Goal: Task Accomplishment & Management: Use online tool/utility

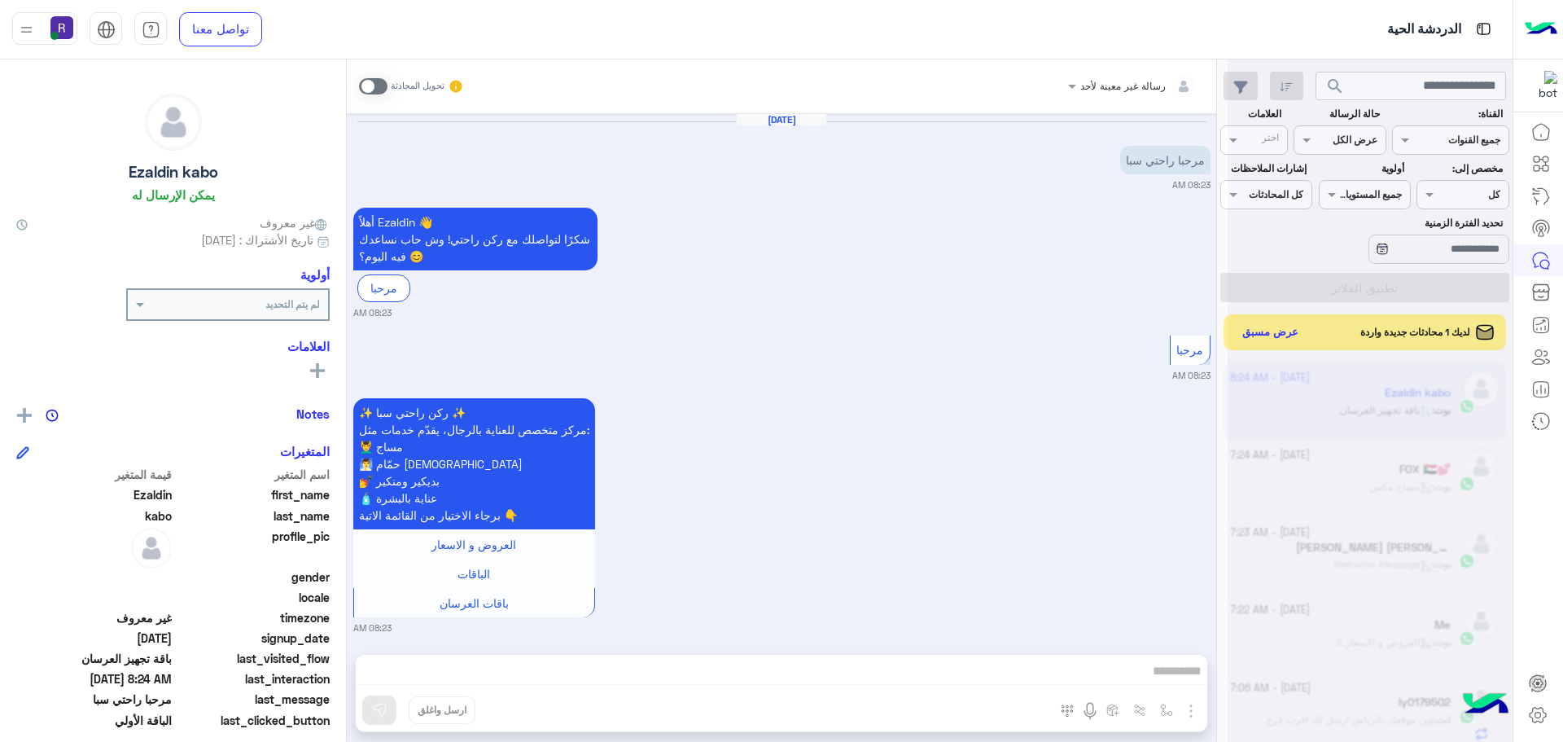
scroll to position [614, 0]
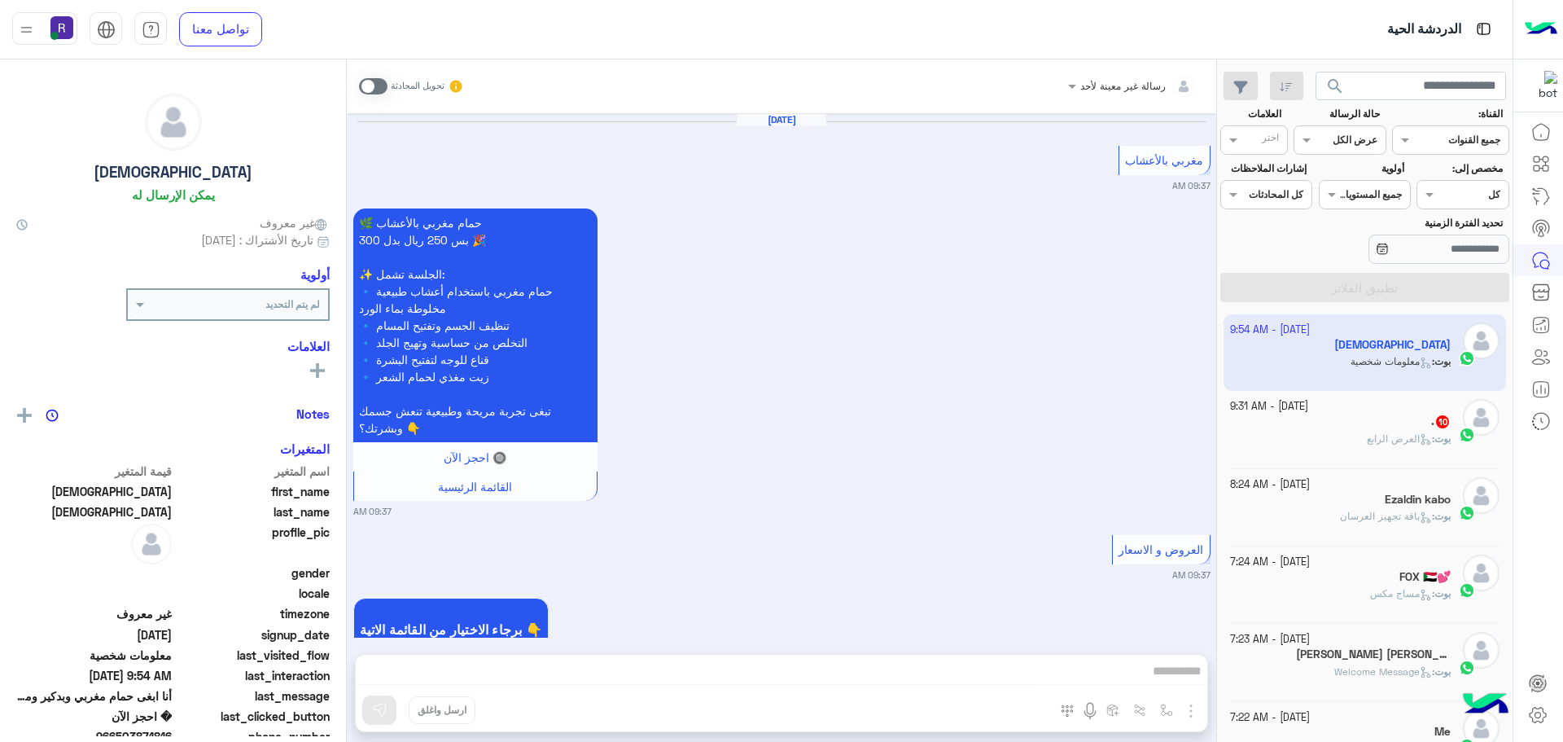
scroll to position [2267, 0]
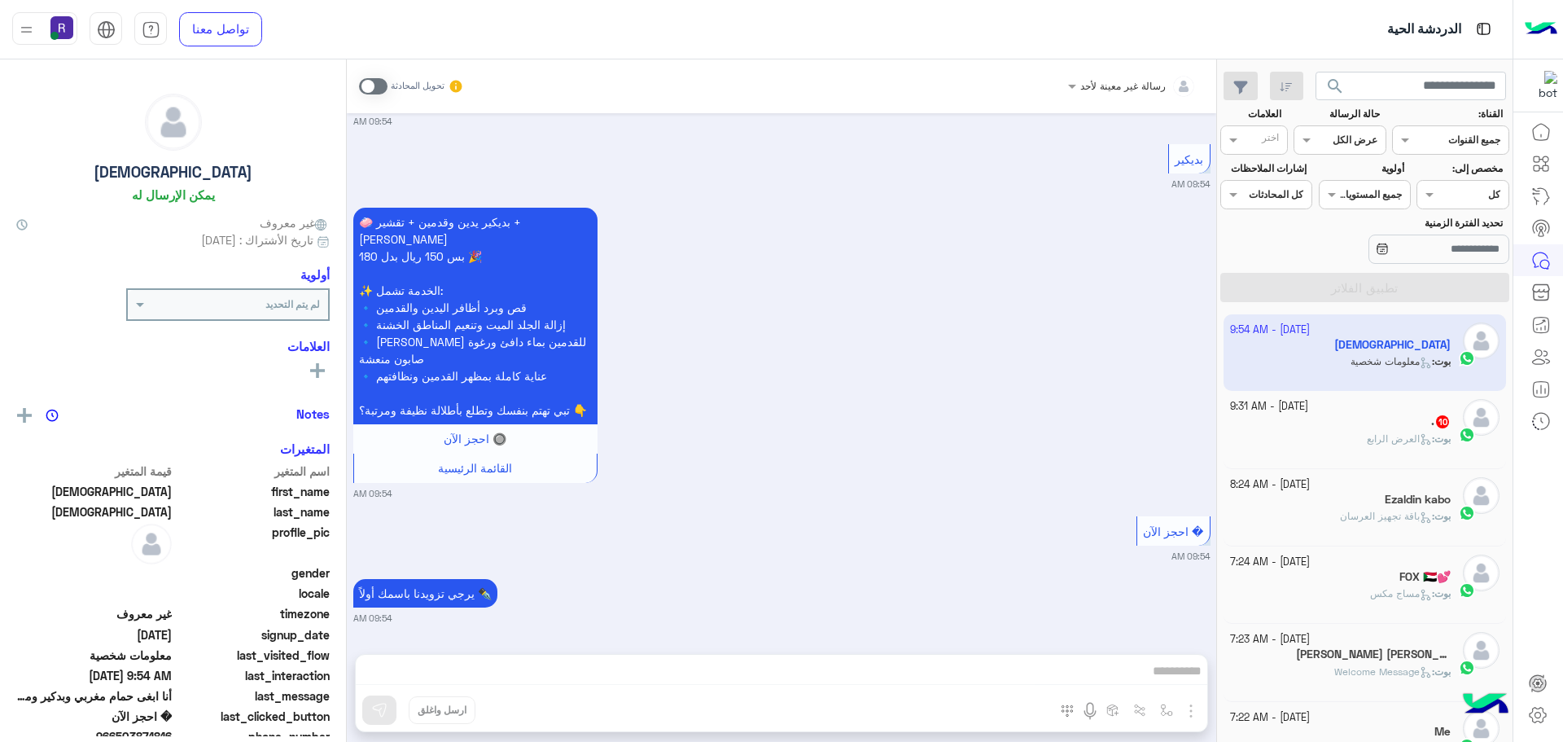
click at [1334, 429] on div ". 10" at bounding box center [1340, 422] width 221 height 17
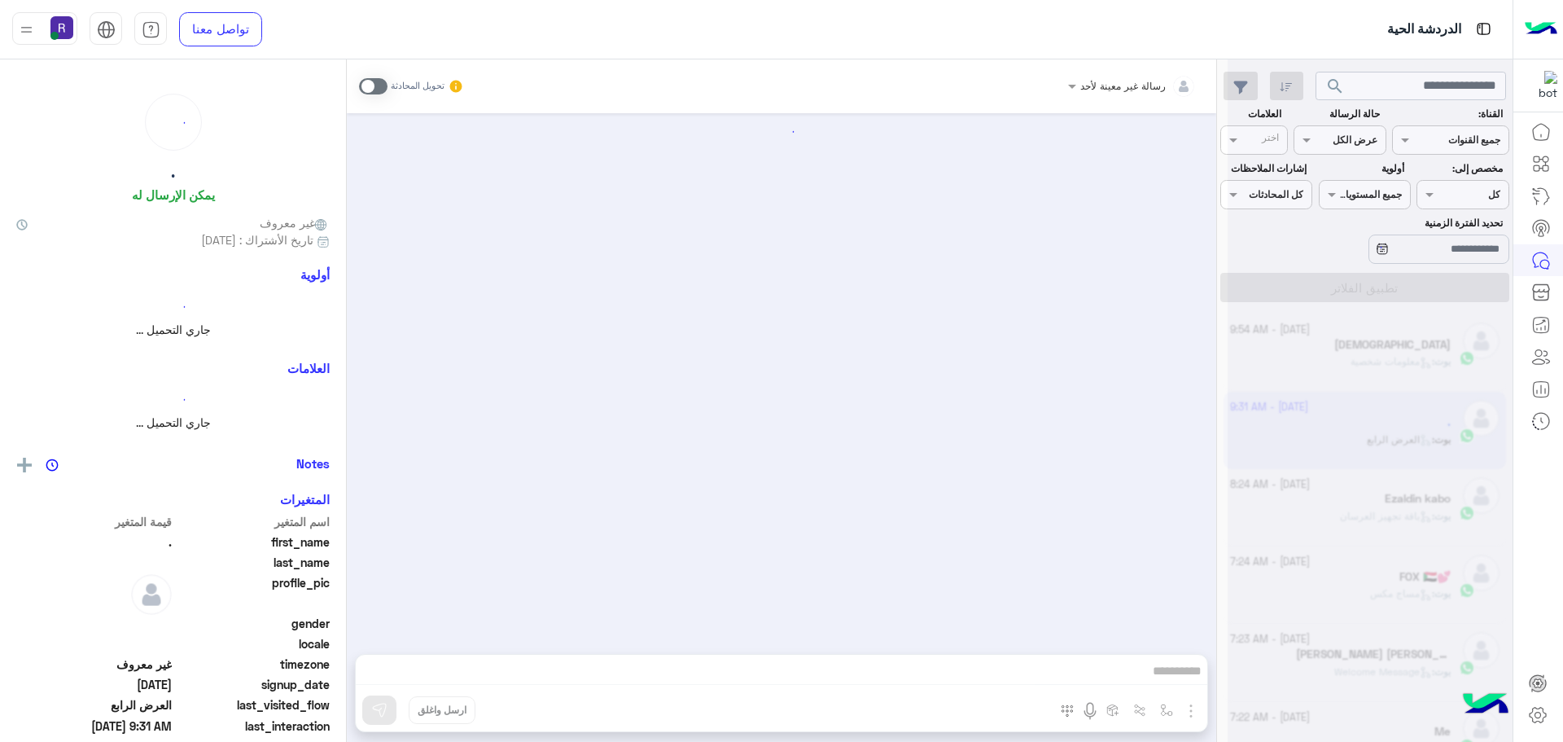
scroll to position [2961, 0]
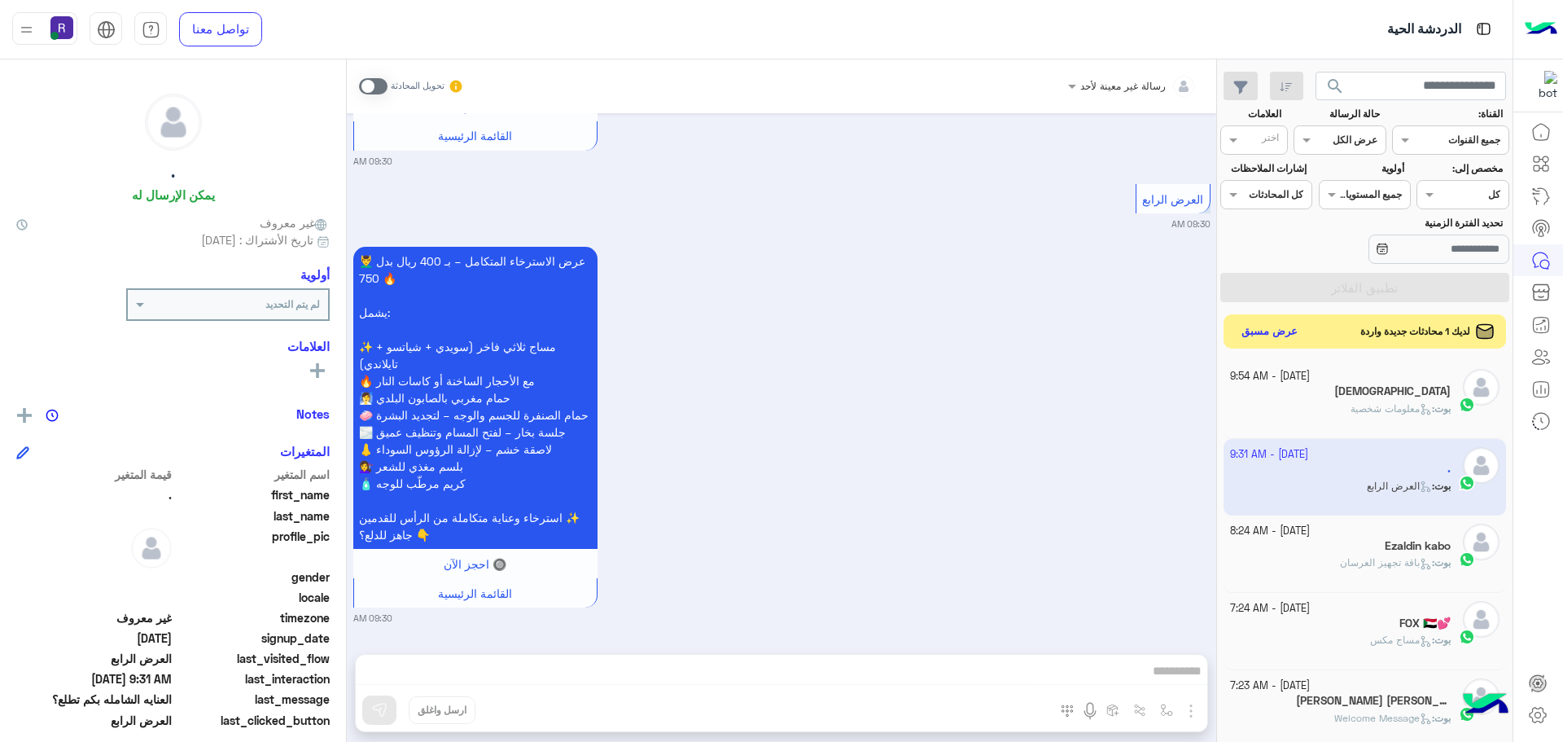
click at [1266, 341] on button "عرض مسبق" at bounding box center [1270, 332] width 68 height 22
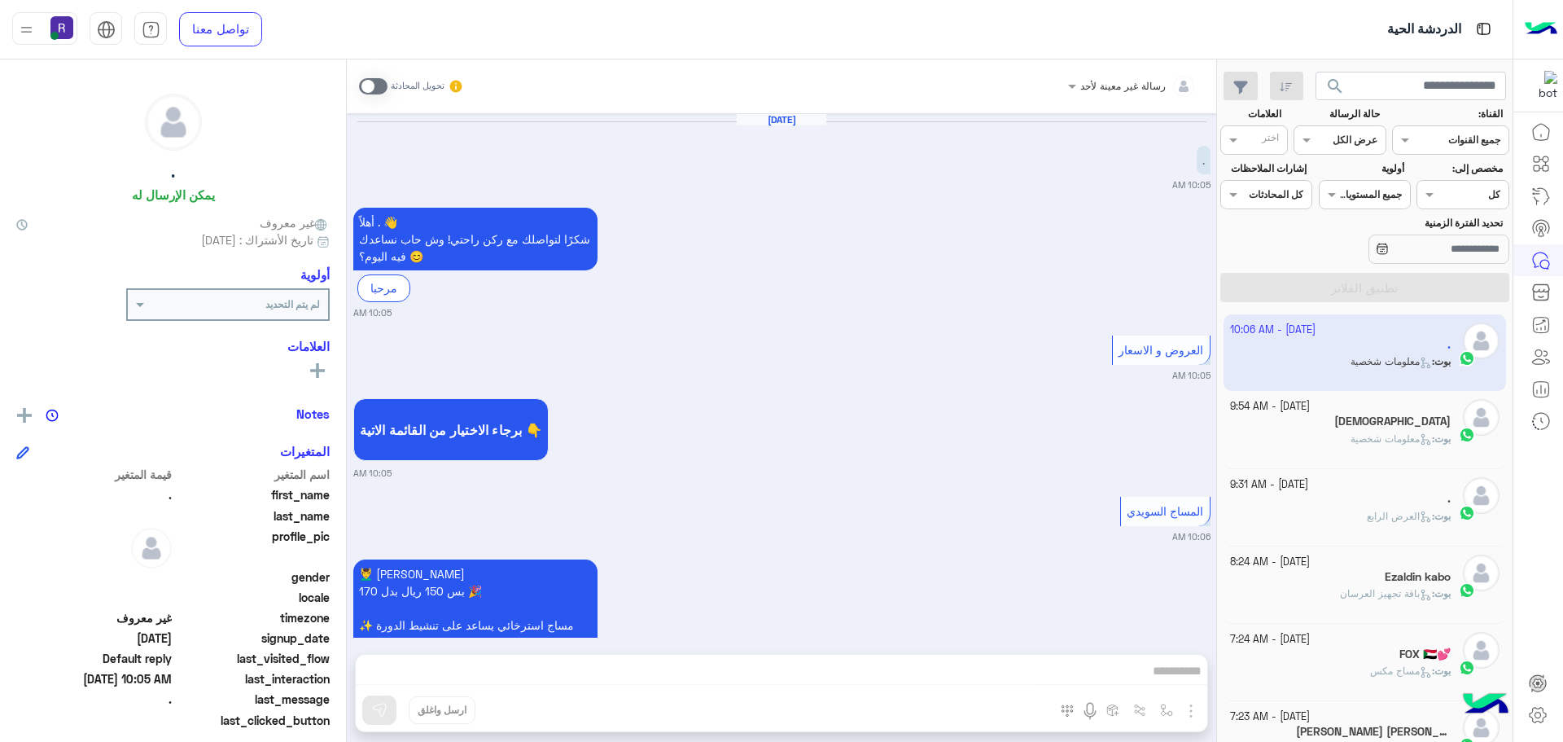
scroll to position [440, 0]
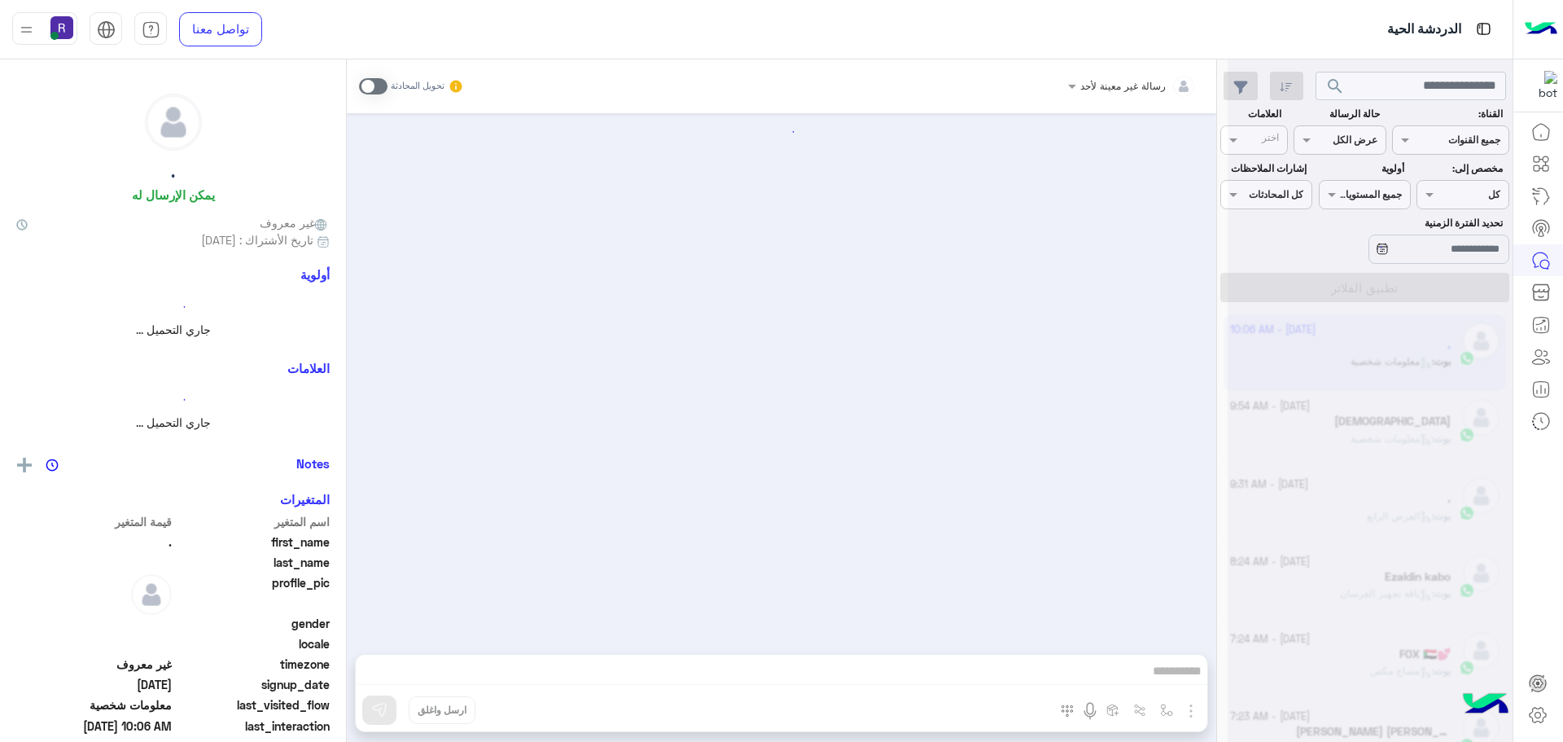
scroll to position [756, 0]
